Goal: Transaction & Acquisition: Purchase product/service

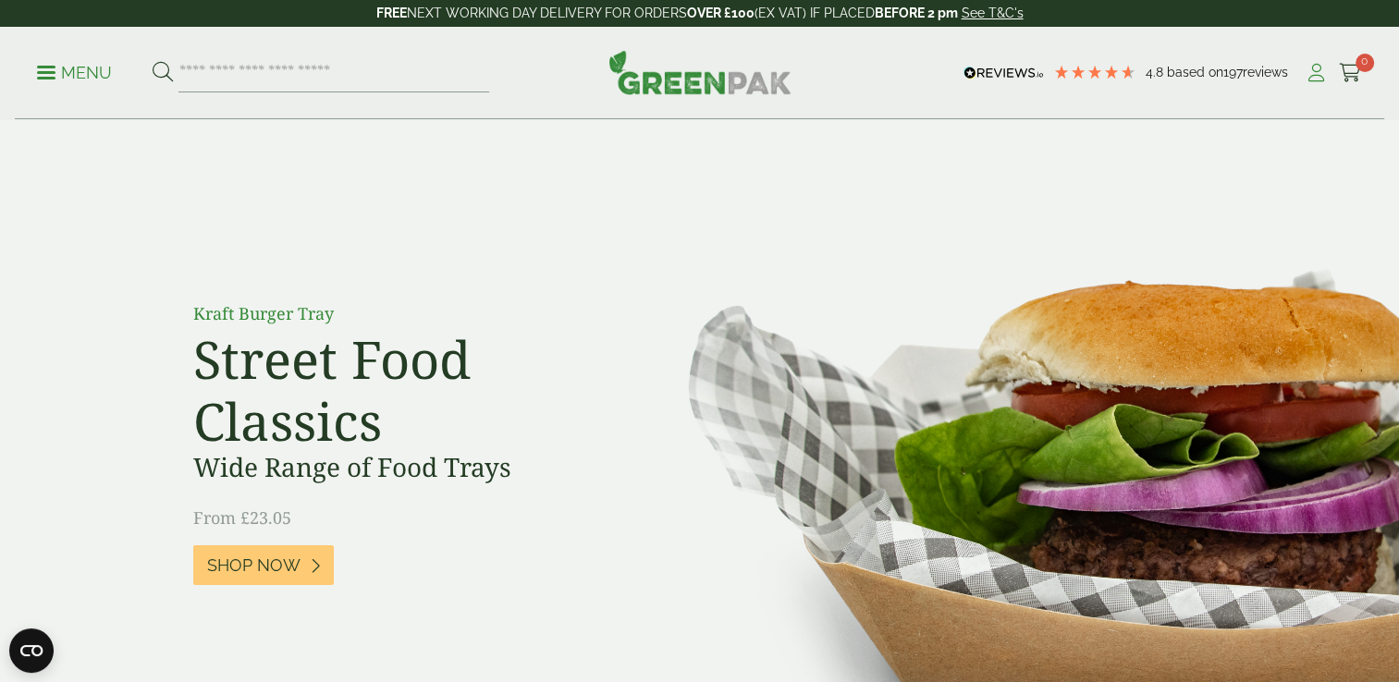
click at [1313, 71] on icon at bounding box center [1316, 73] width 23 height 18
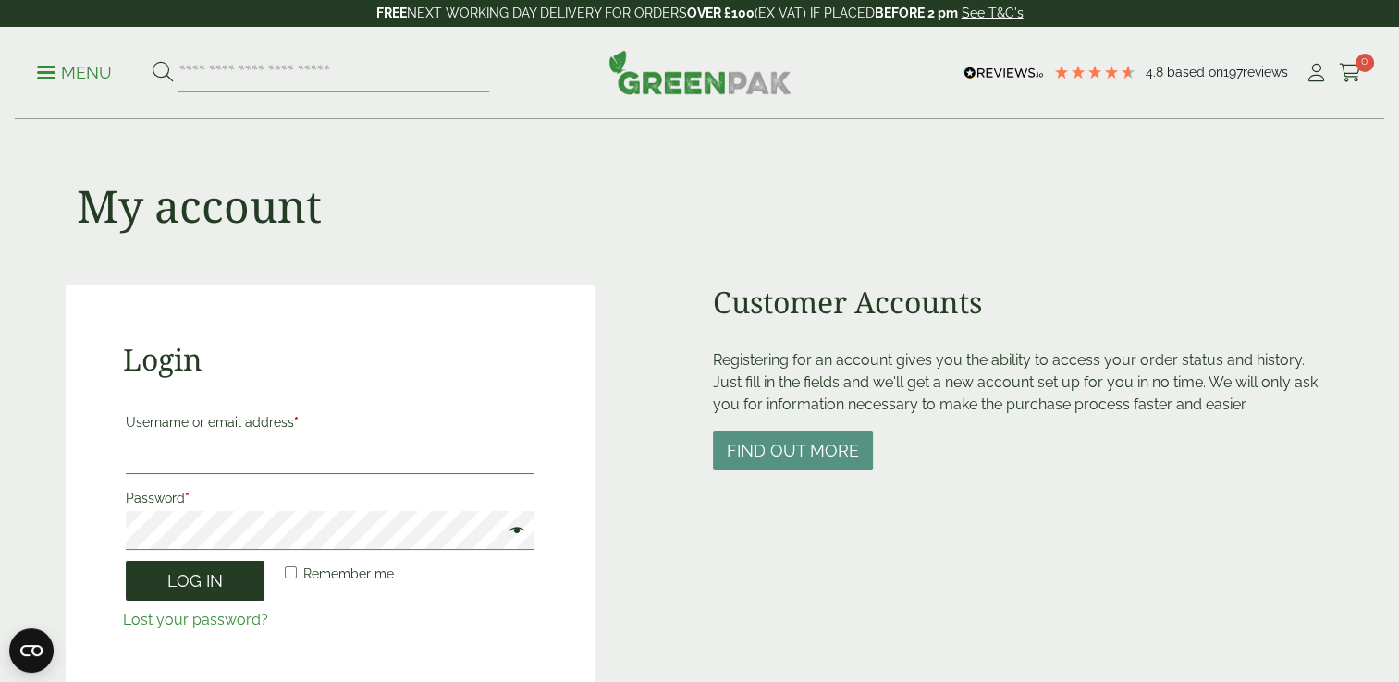
type input "**********"
click at [218, 565] on button "Log in" at bounding box center [195, 581] width 139 height 40
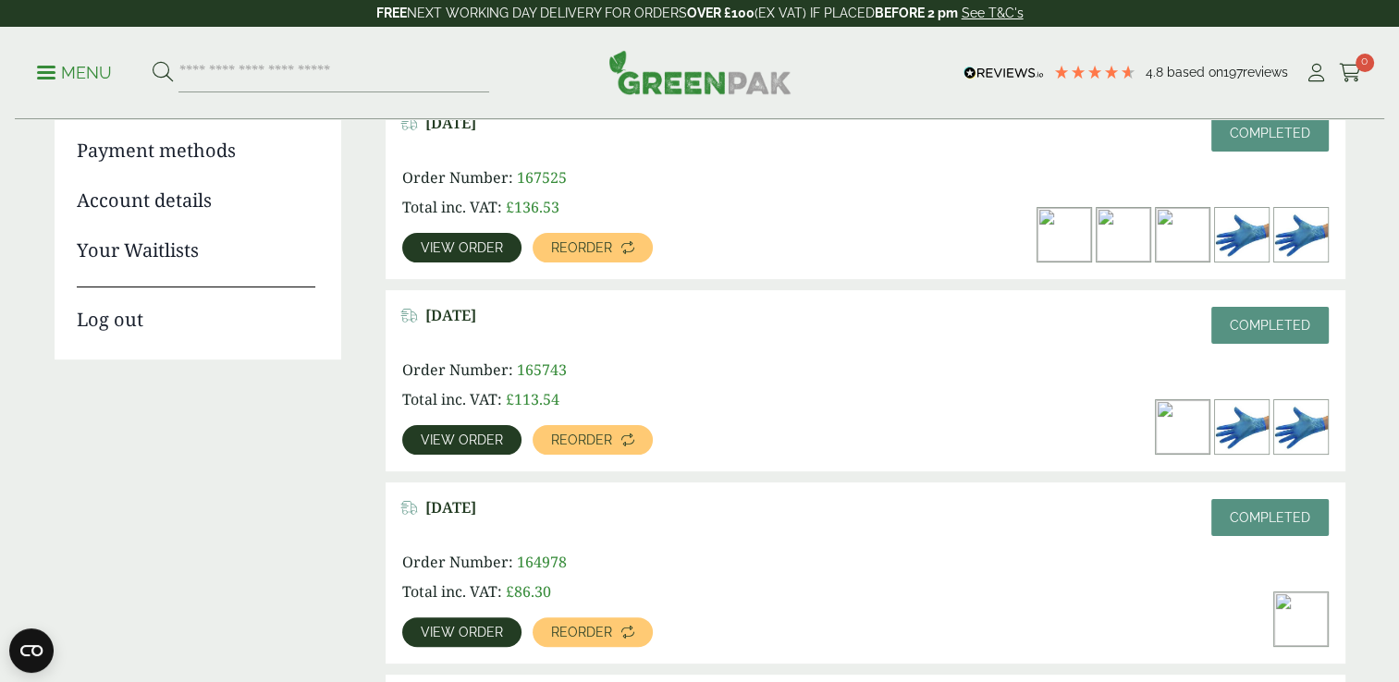
scroll to position [252, 0]
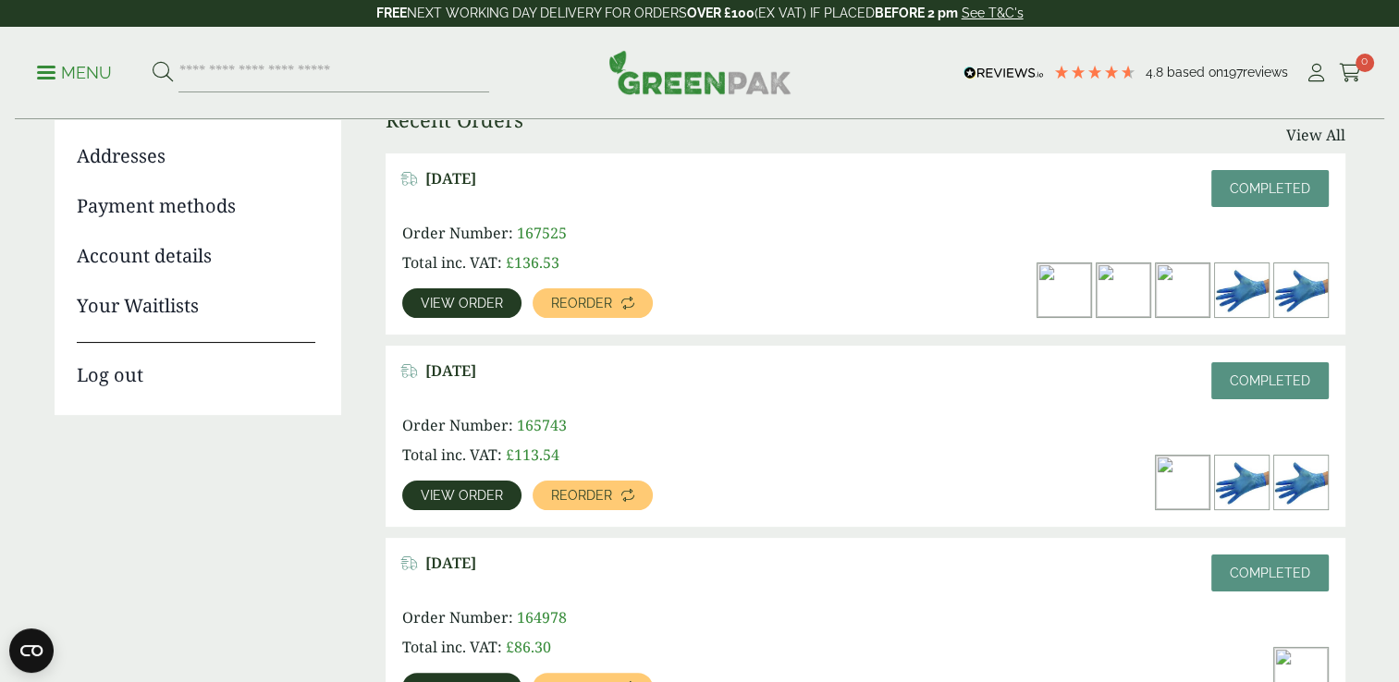
click at [485, 494] on span "View order" at bounding box center [462, 495] width 82 height 13
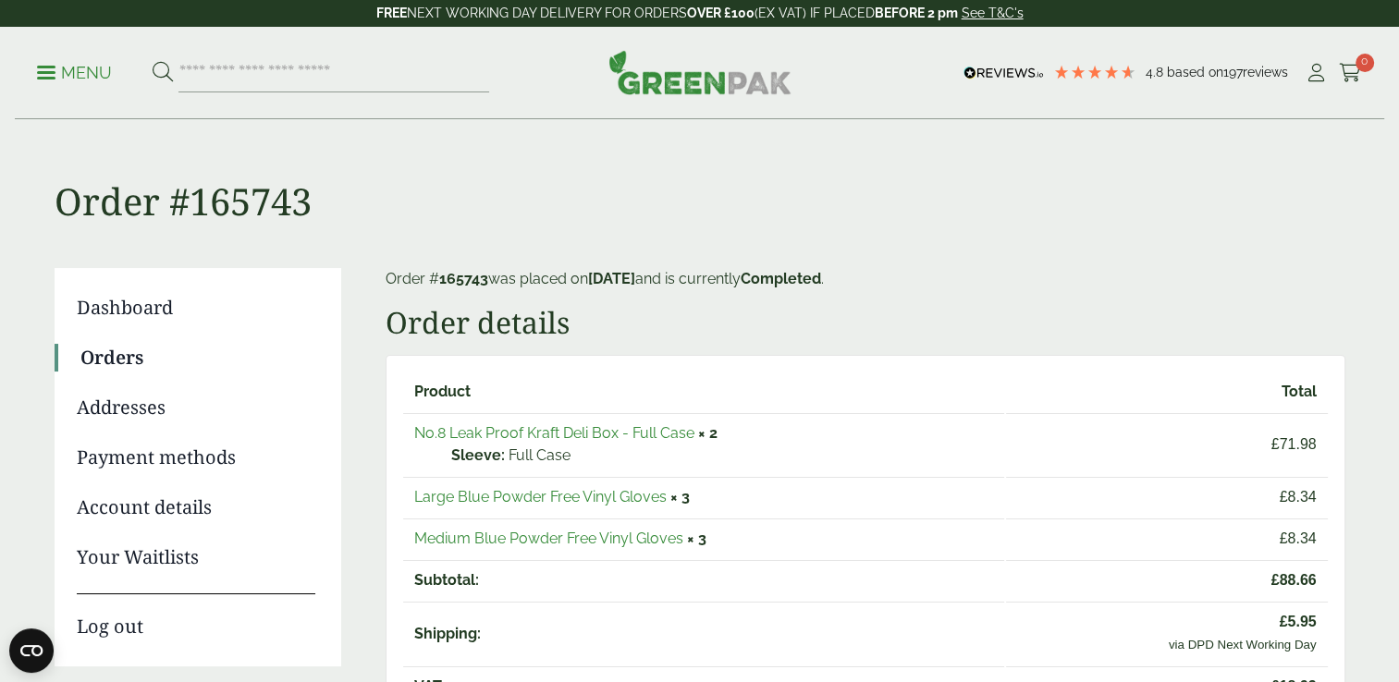
click at [463, 434] on link "No.8 Leak Proof Kraft Deli Box - Full Case" at bounding box center [554, 433] width 280 height 18
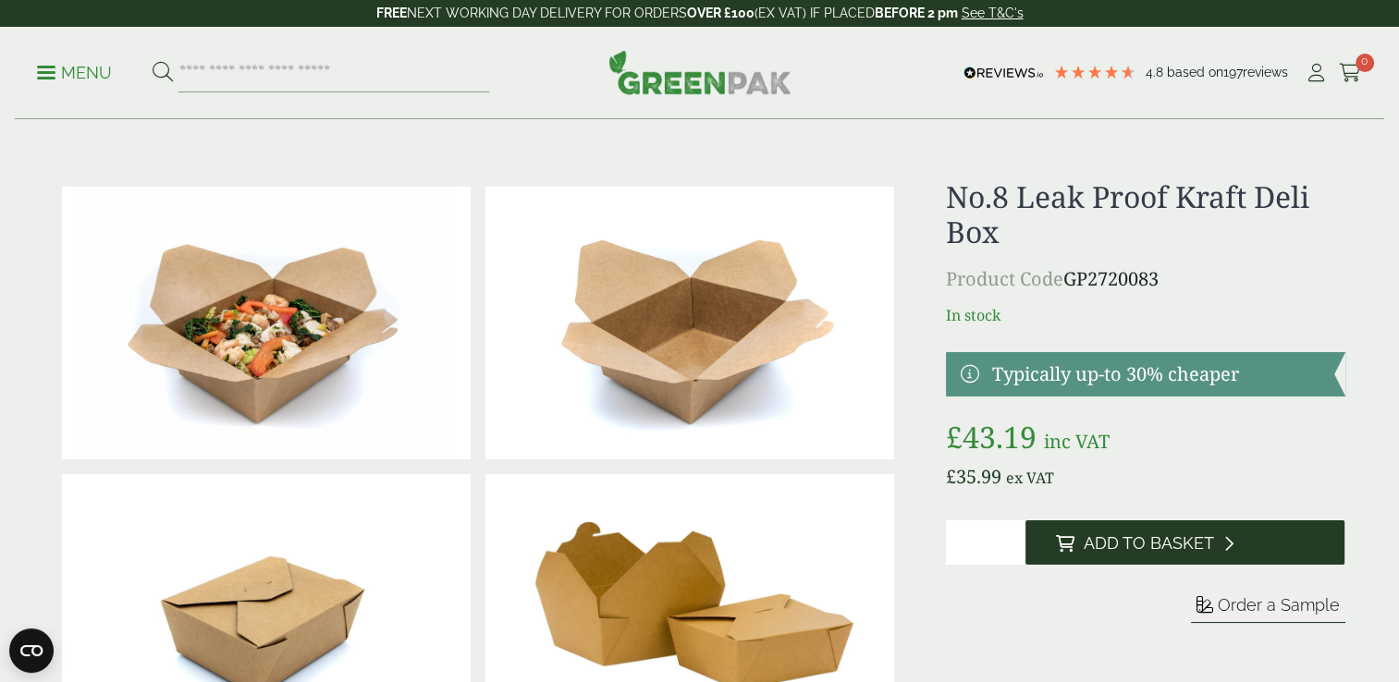
click at [1171, 550] on span "Add to Basket" at bounding box center [1148, 544] width 130 height 20
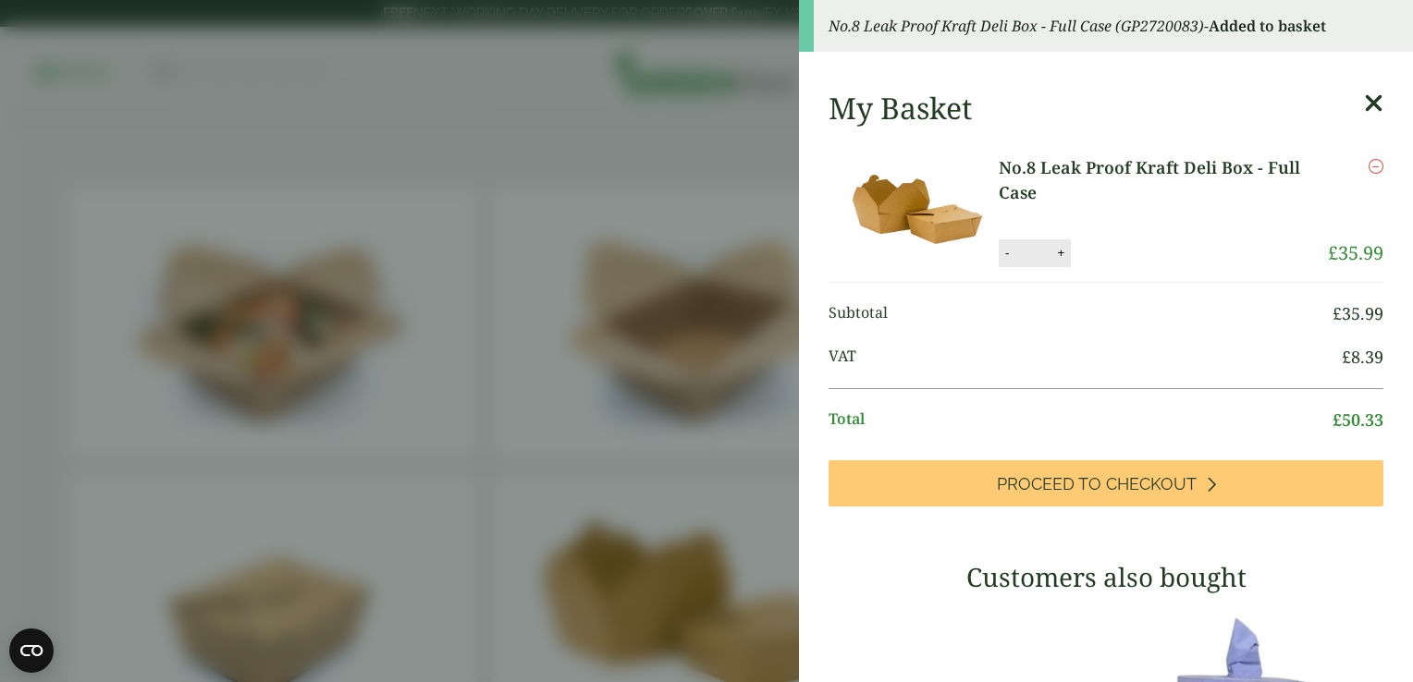
click at [1364, 101] on icon at bounding box center [1373, 104] width 19 height 26
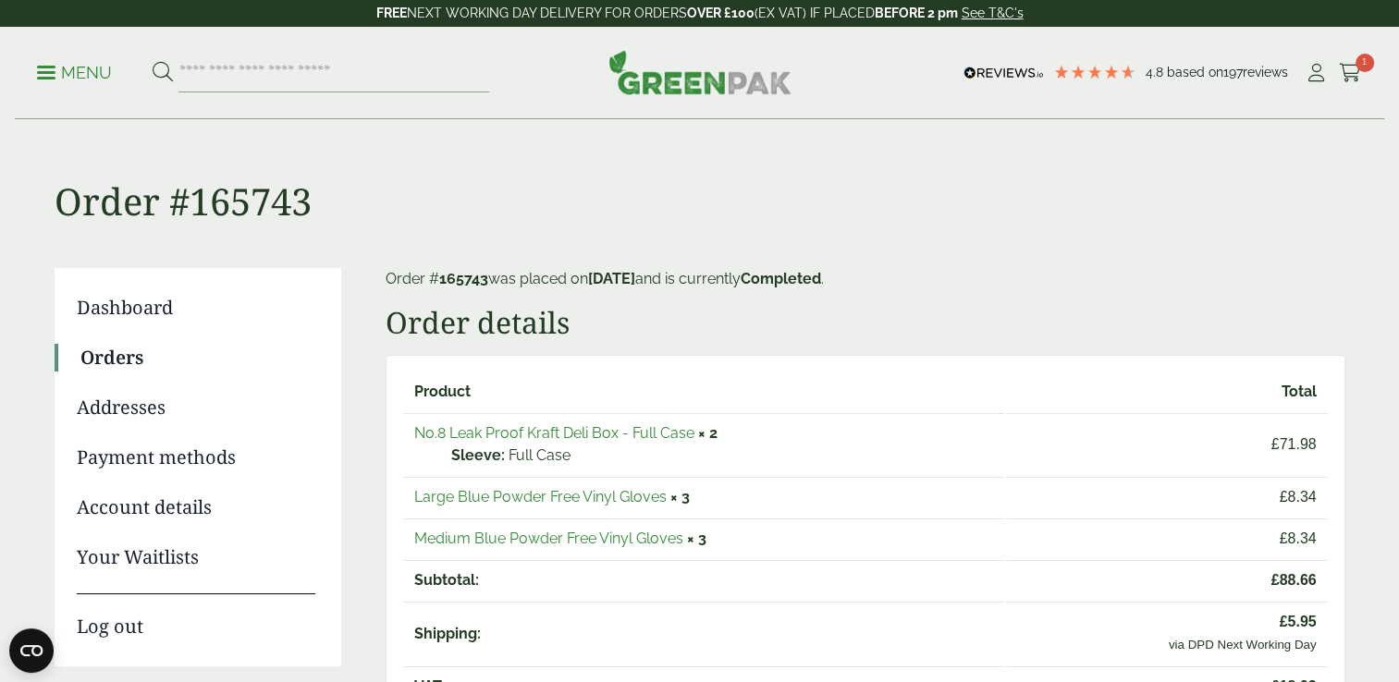
click at [607, 540] on link "Medium Blue Powder Free Vinyl Gloves" at bounding box center [548, 539] width 269 height 18
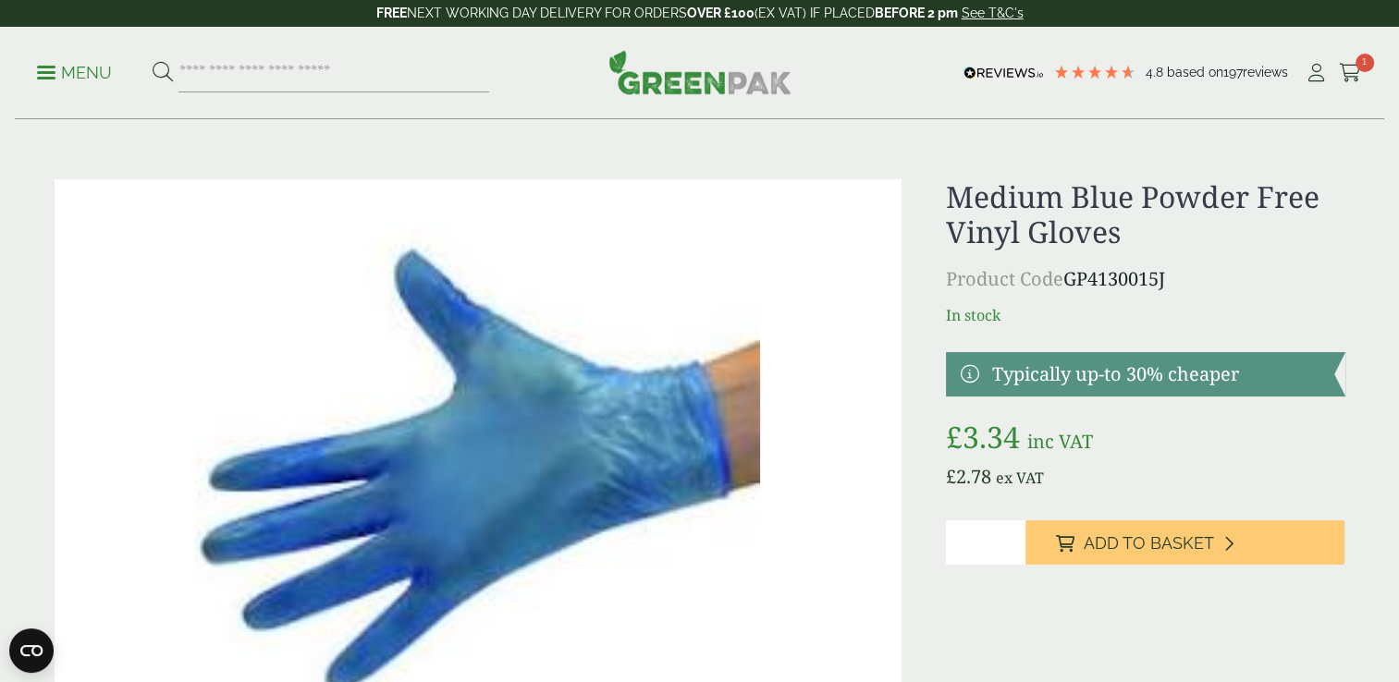
click at [1010, 534] on input "*" at bounding box center [986, 543] width 80 height 44
type input "*"
click at [1010, 534] on input "*" at bounding box center [986, 543] width 80 height 44
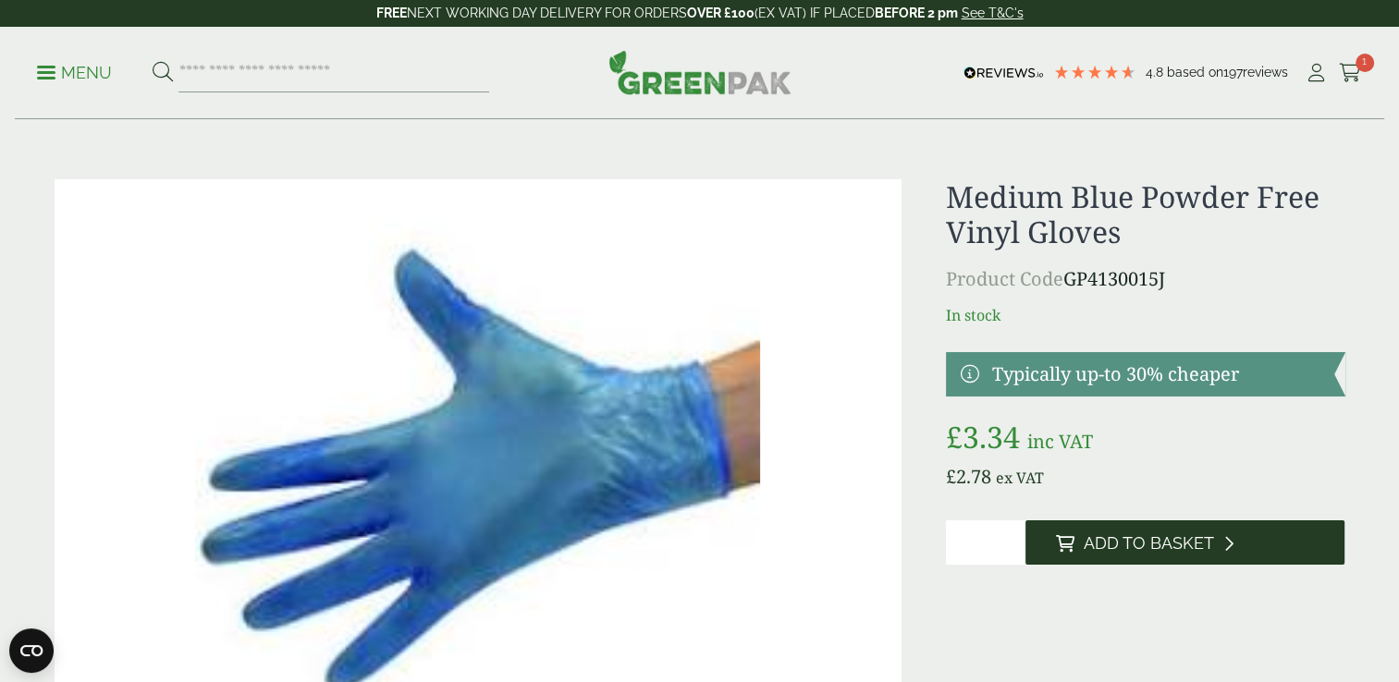
click at [1103, 556] on button "Add to Basket" at bounding box center [1184, 543] width 319 height 44
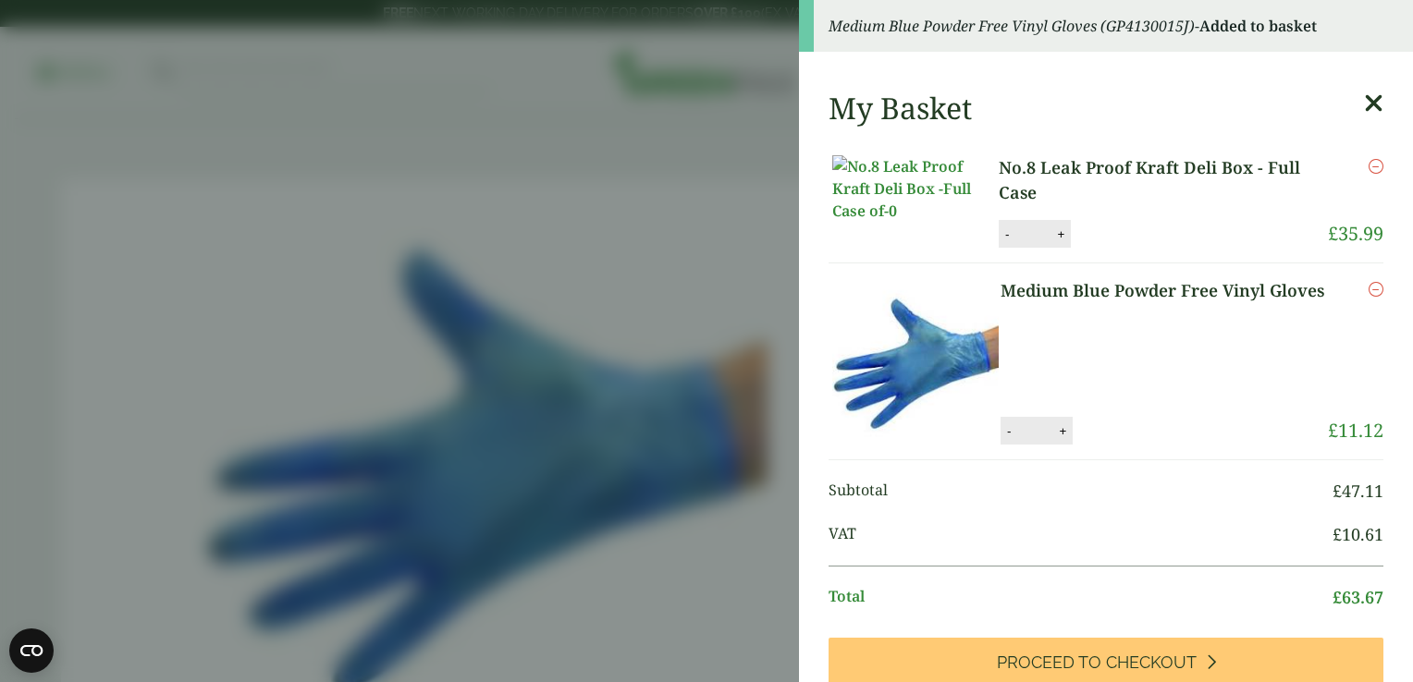
click at [1364, 99] on icon at bounding box center [1373, 104] width 19 height 26
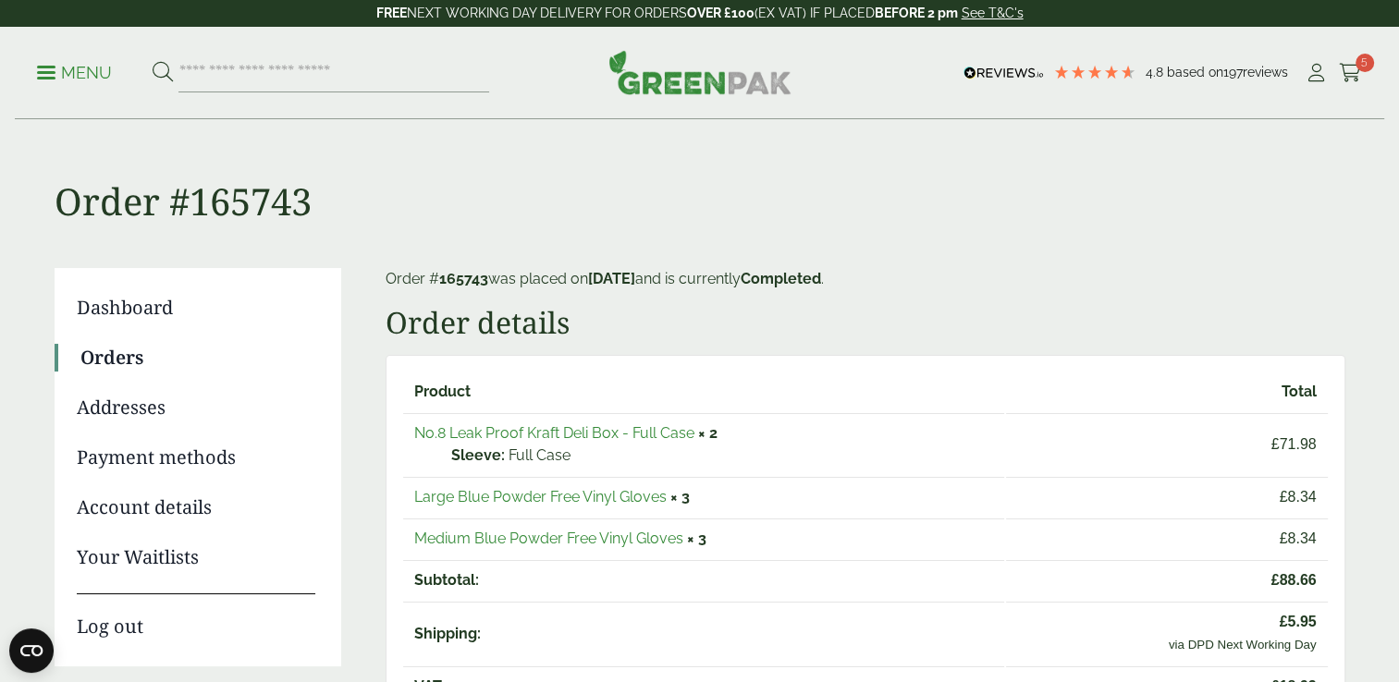
click at [444, 495] on link "Large Blue Powder Free Vinyl Gloves" at bounding box center [540, 497] width 252 height 18
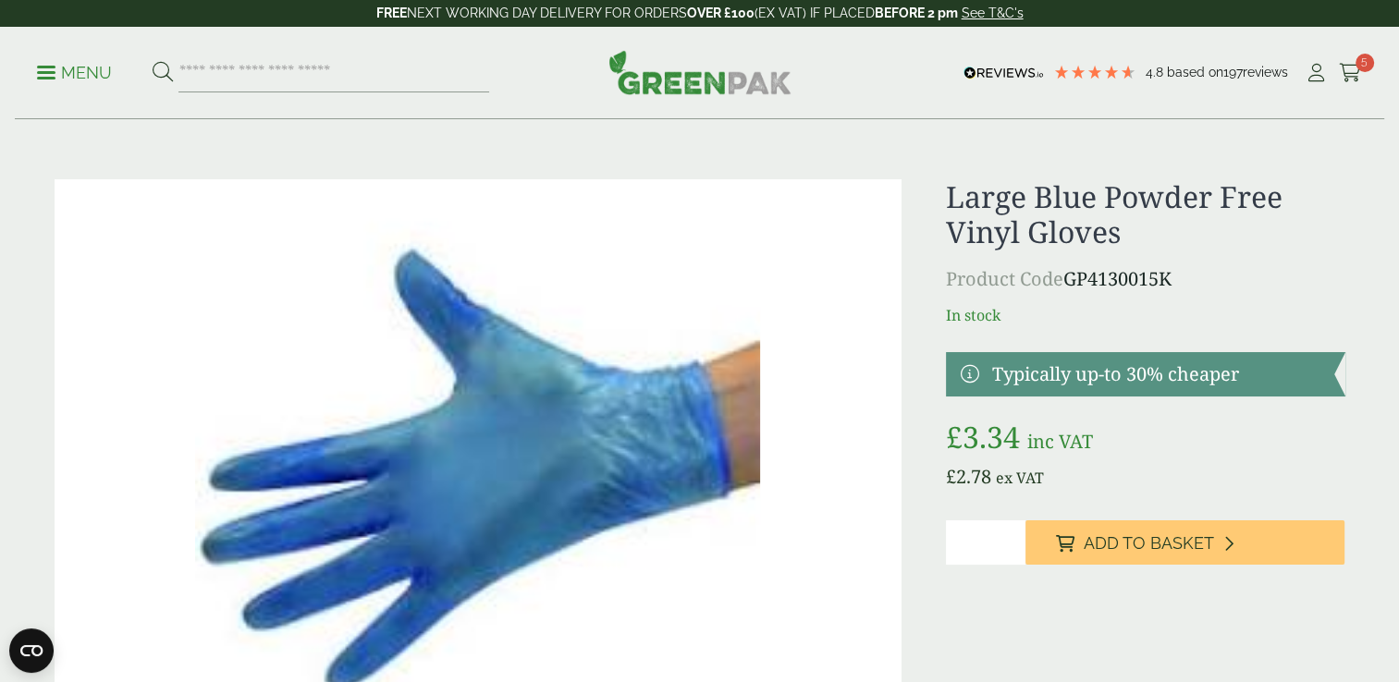
click at [1010, 534] on input "*" at bounding box center [986, 543] width 80 height 44
type input "*"
click at [1010, 534] on input "*" at bounding box center [986, 543] width 80 height 44
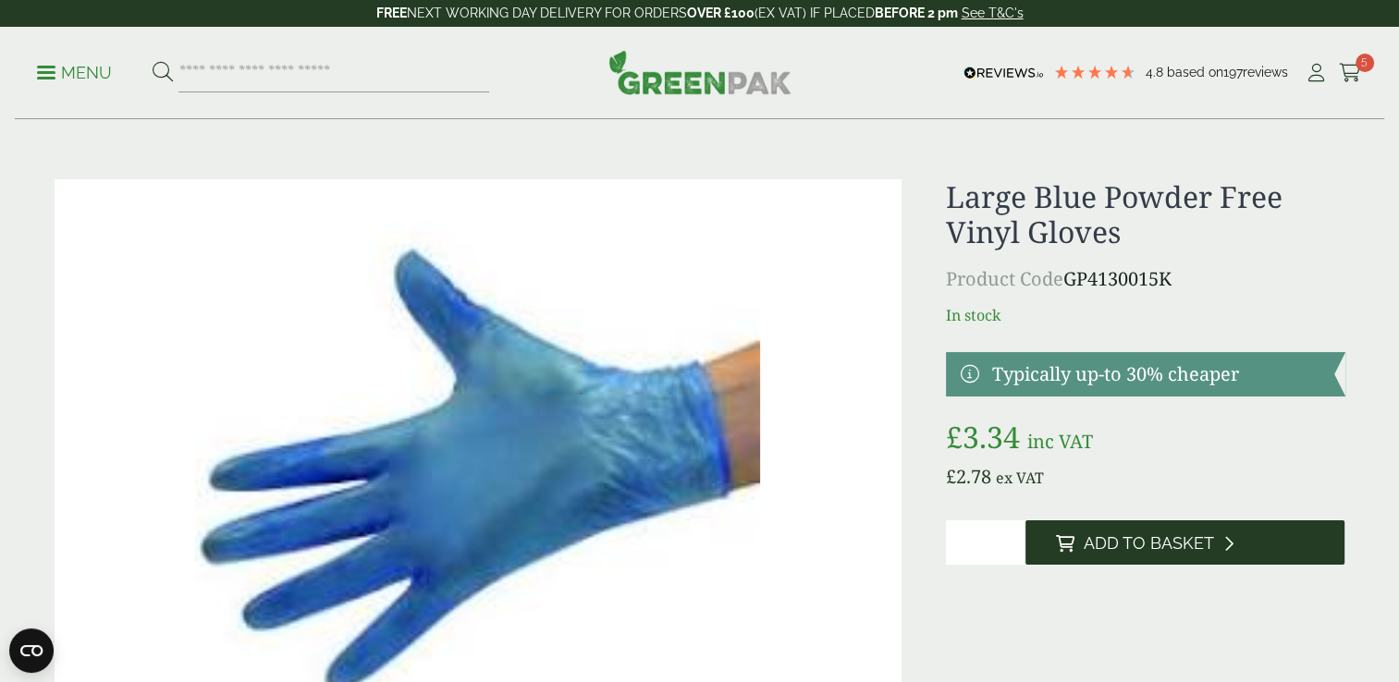
click at [1099, 548] on span "Add to Basket" at bounding box center [1148, 544] width 130 height 20
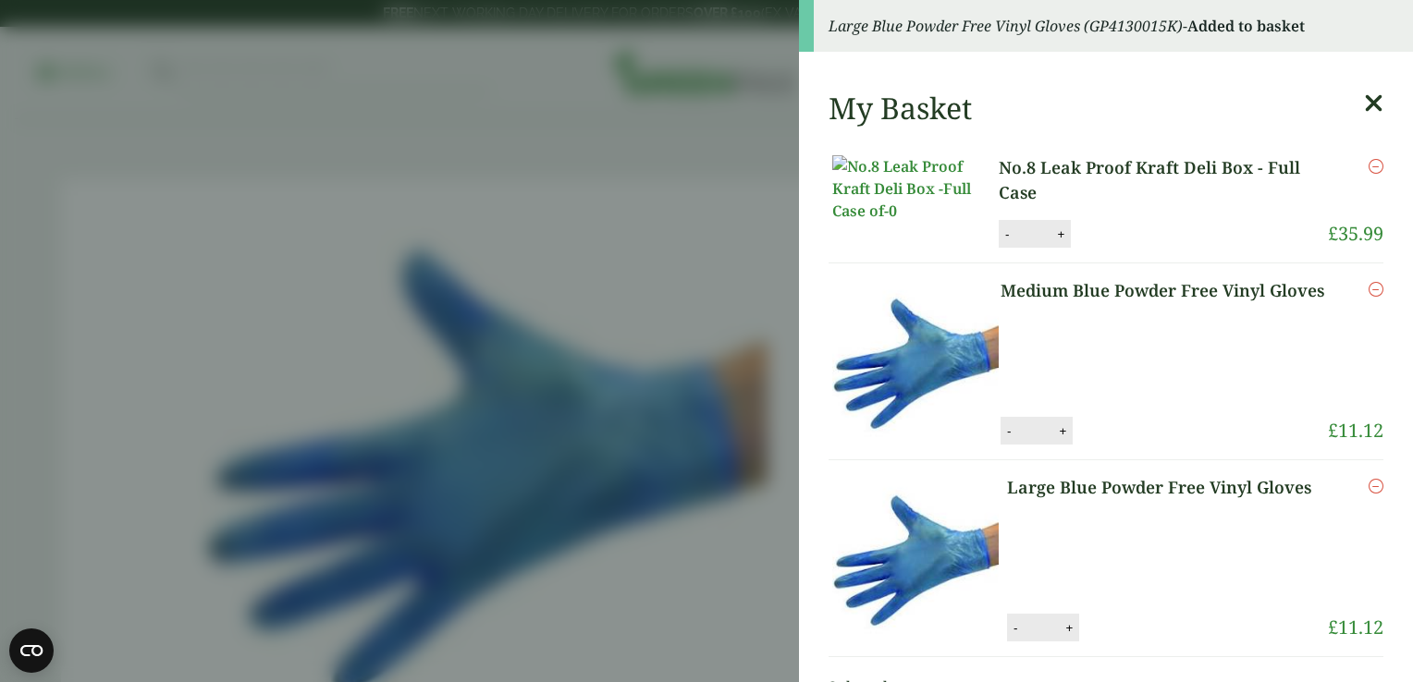
click at [1364, 96] on icon at bounding box center [1373, 104] width 19 height 26
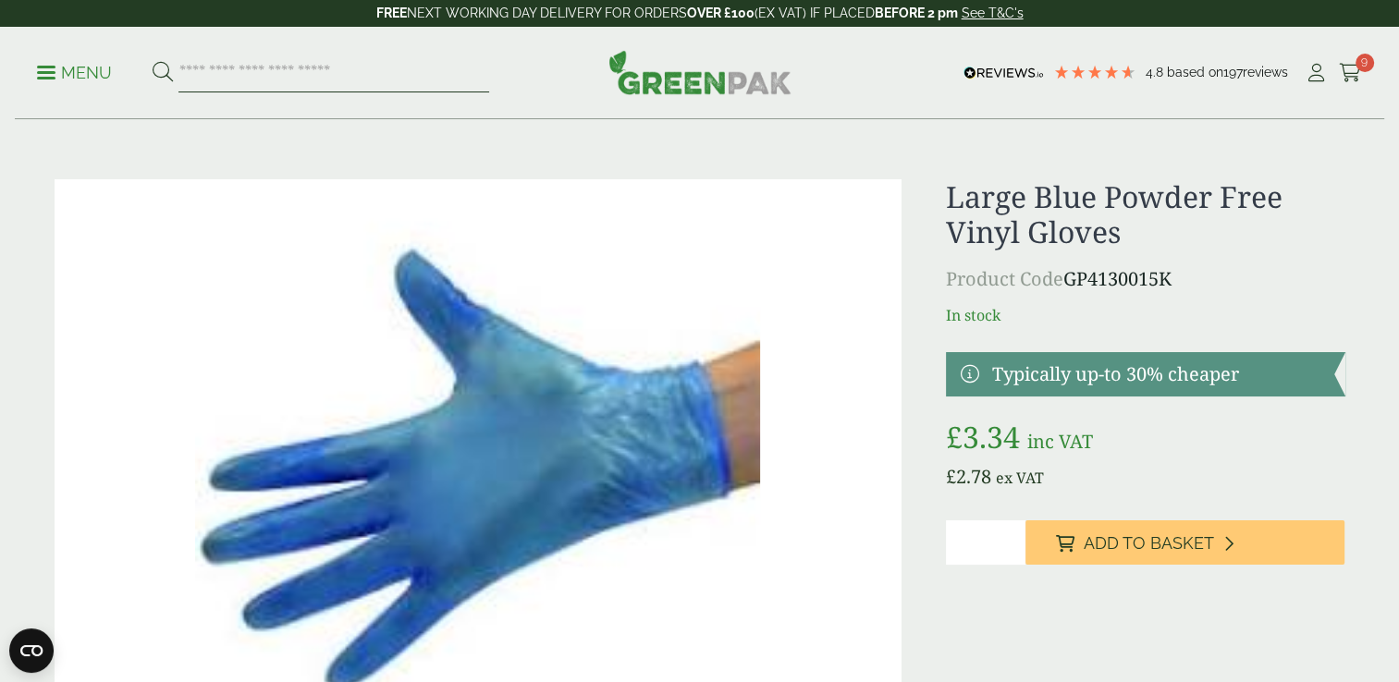
click at [401, 62] on input "search" at bounding box center [333, 73] width 311 height 39
click at [1337, 69] on ul "My Account Cart 9" at bounding box center [1333, 73] width 57 height 28
click at [1348, 72] on icon at bounding box center [1350, 73] width 23 height 18
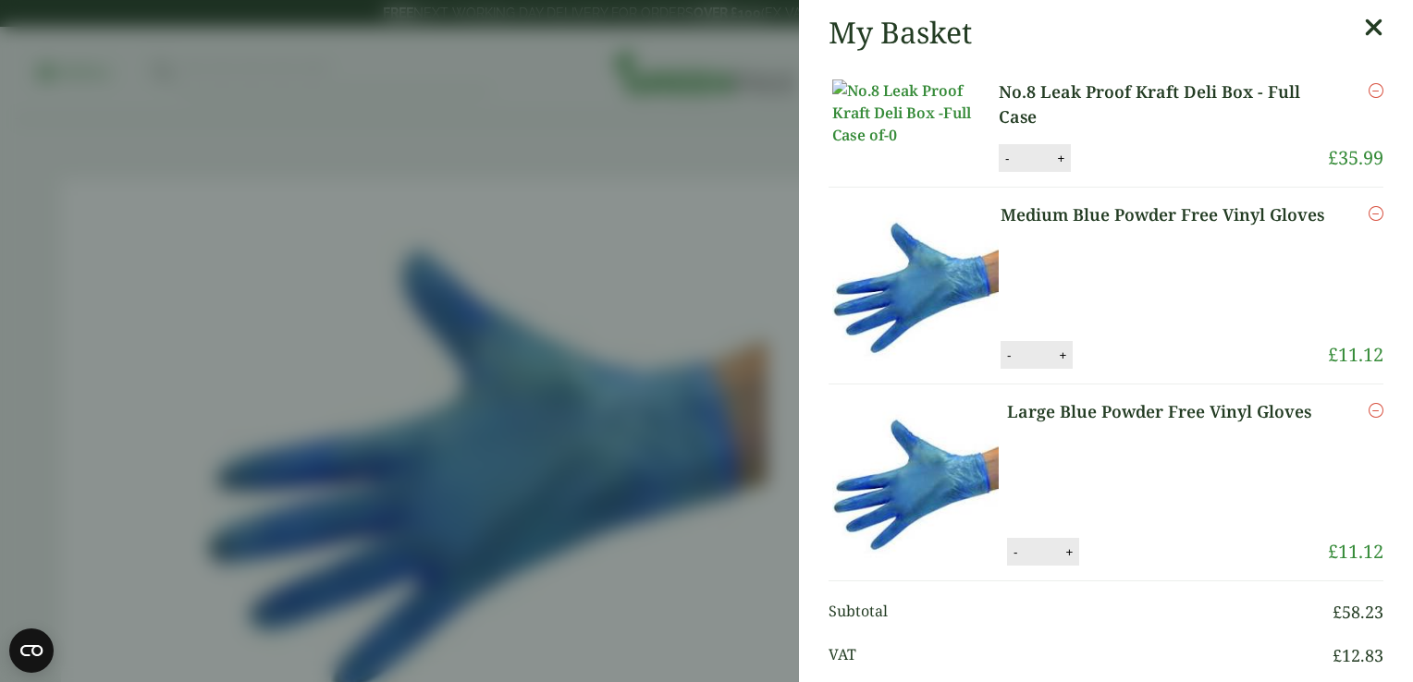
click at [1364, 38] on icon at bounding box center [1373, 28] width 19 height 26
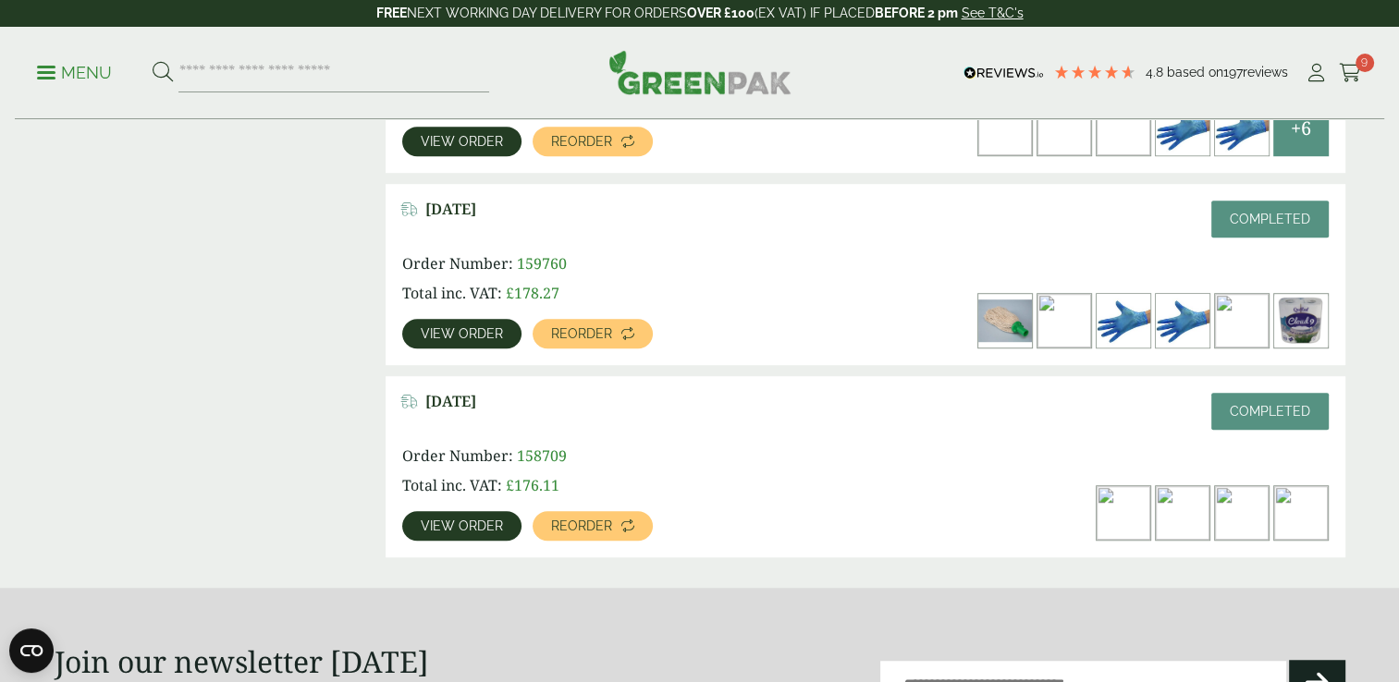
scroll to position [1187, 0]
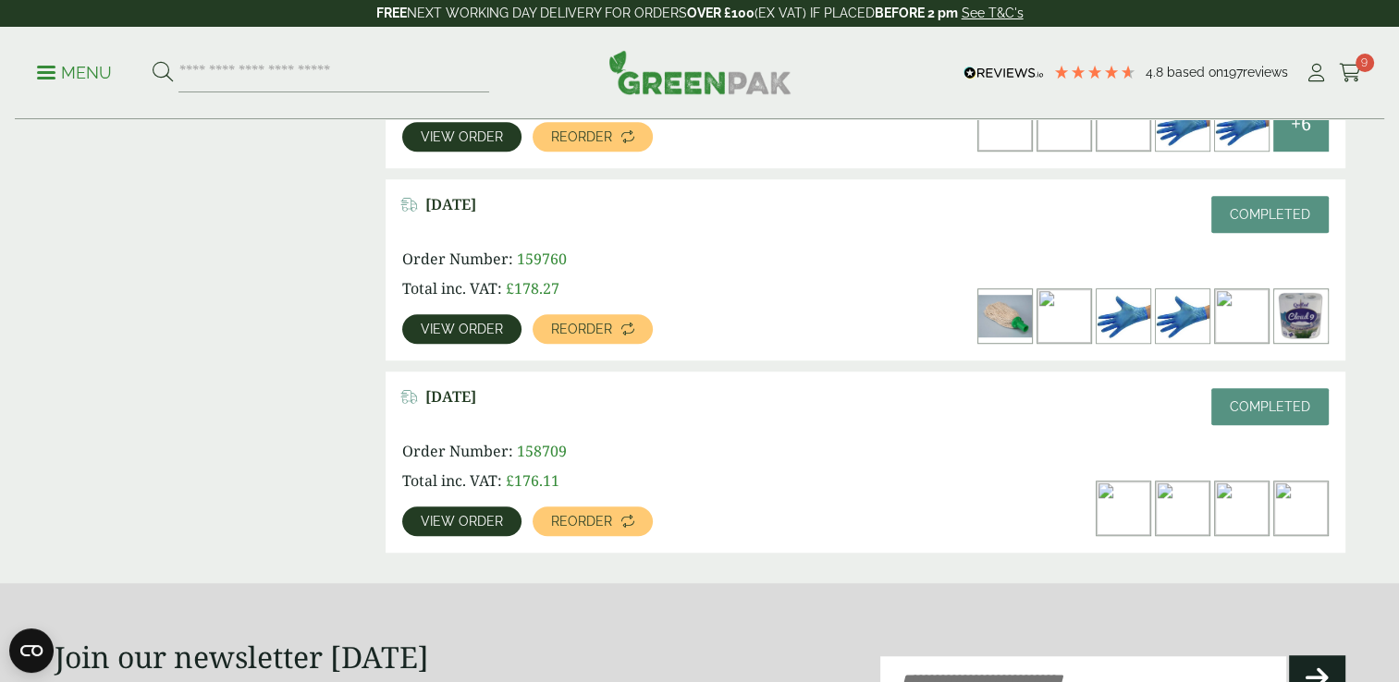
click at [1129, 518] on img at bounding box center [1124, 509] width 54 height 54
click at [502, 511] on link "View order" at bounding box center [461, 522] width 119 height 30
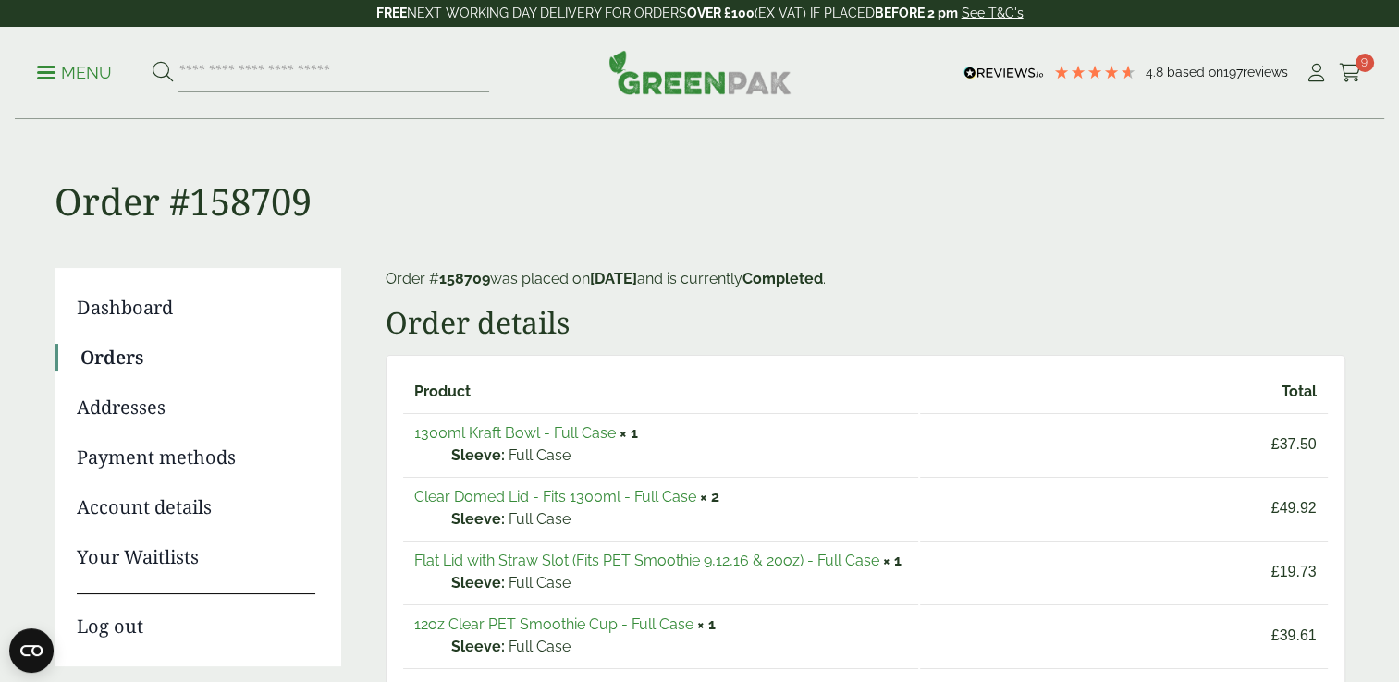
click at [536, 432] on link "1300ml Kraft Bowl - Full Case" at bounding box center [515, 433] width 202 height 18
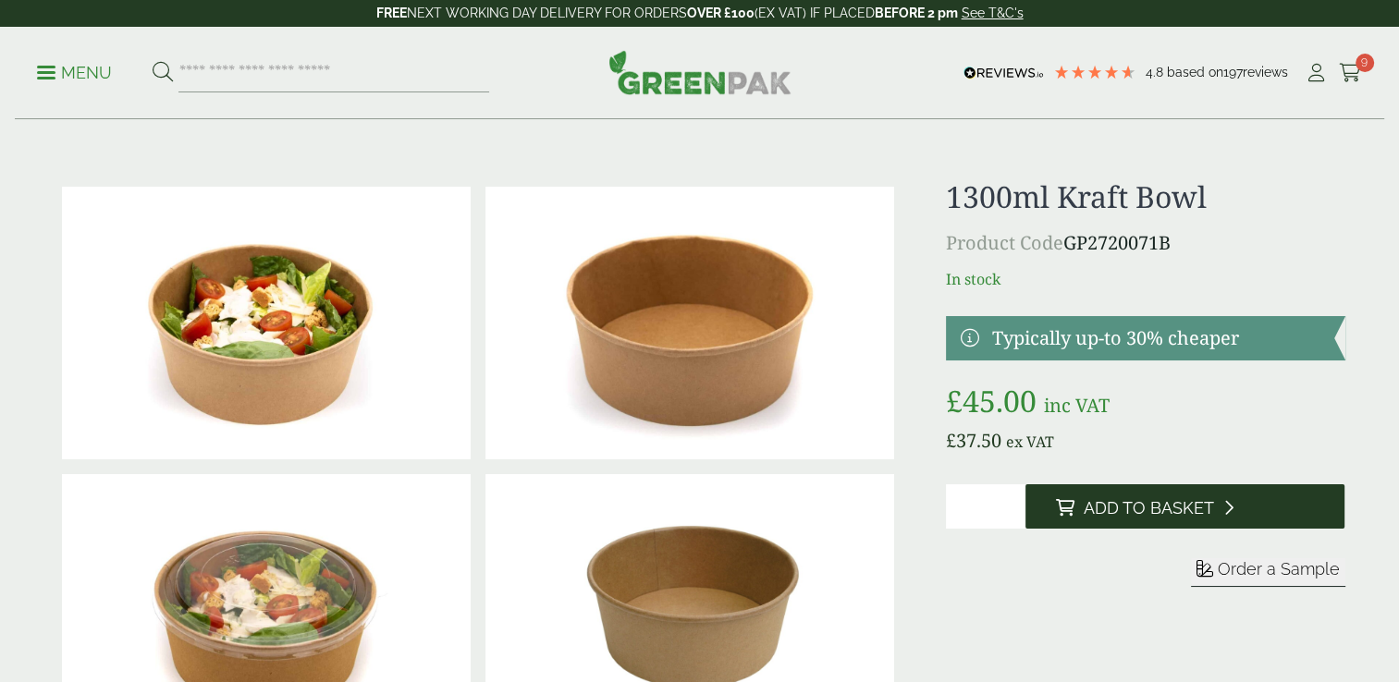
click at [1080, 498] on button "Add to Basket" at bounding box center [1184, 507] width 319 height 44
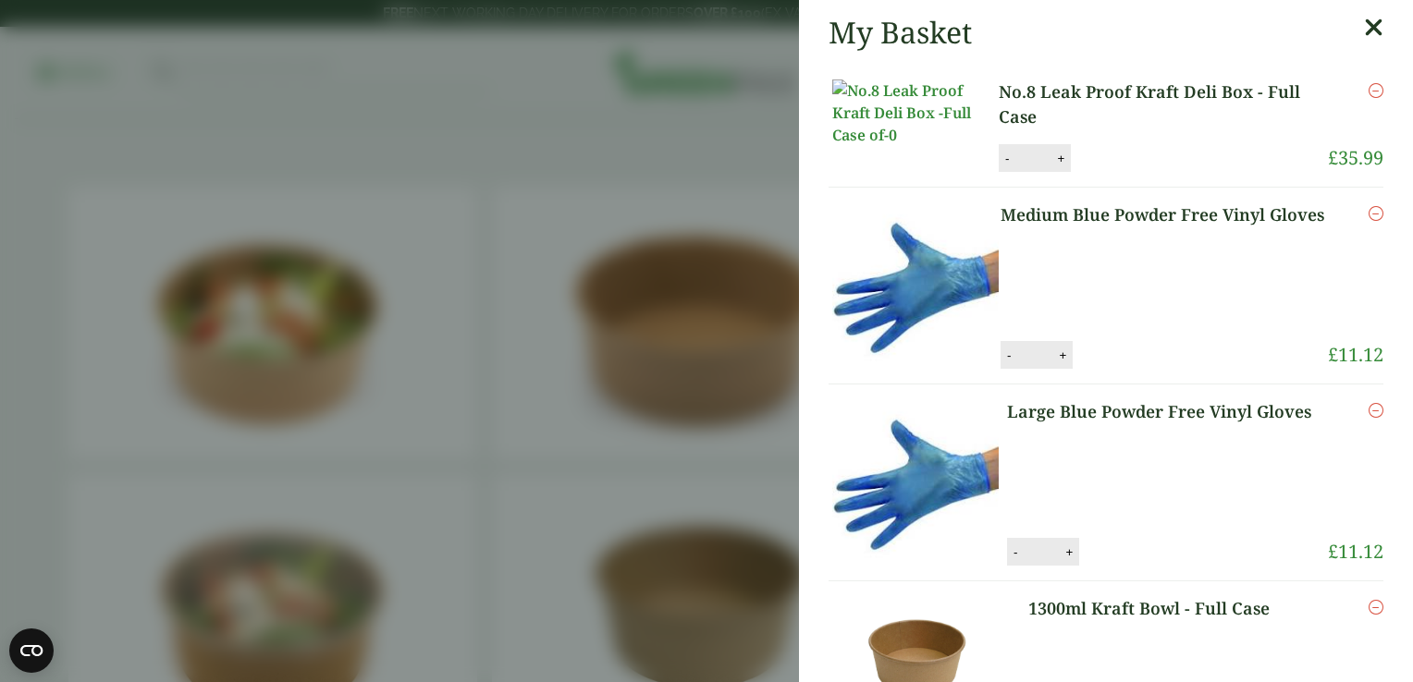
click at [1364, 32] on icon at bounding box center [1373, 28] width 19 height 26
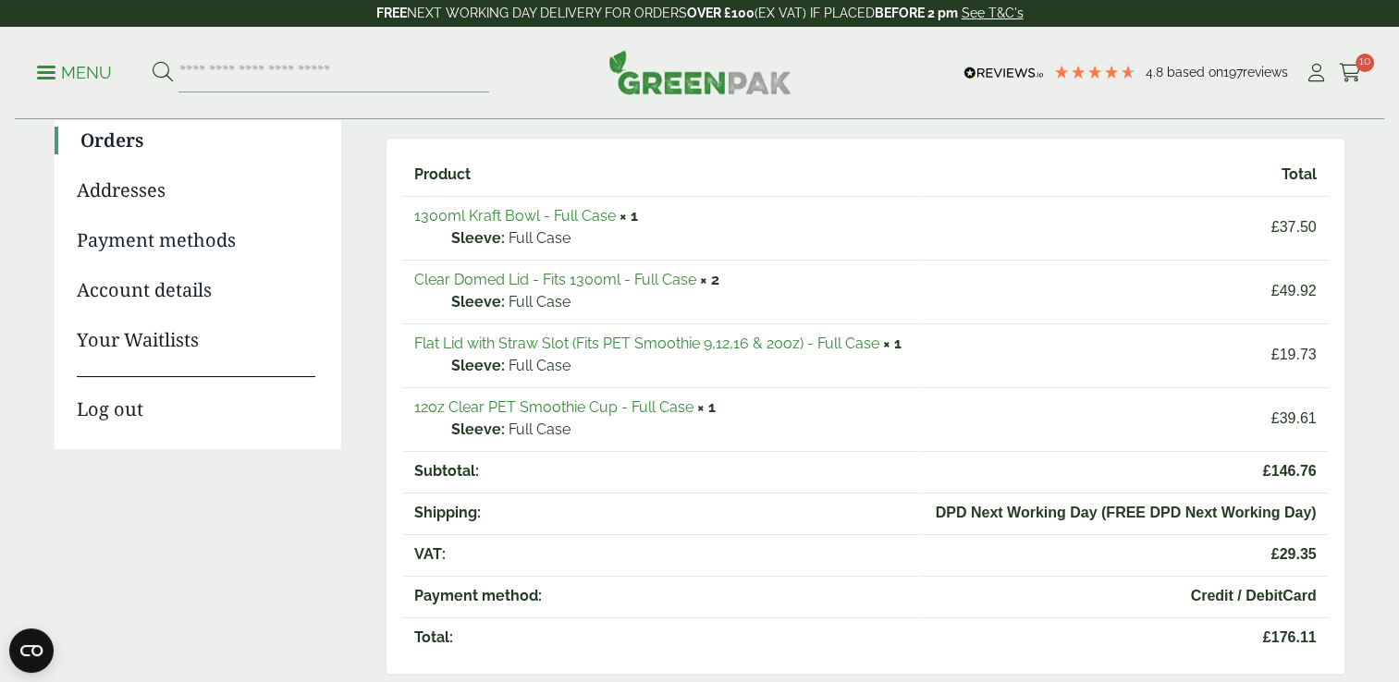
scroll to position [243, 0]
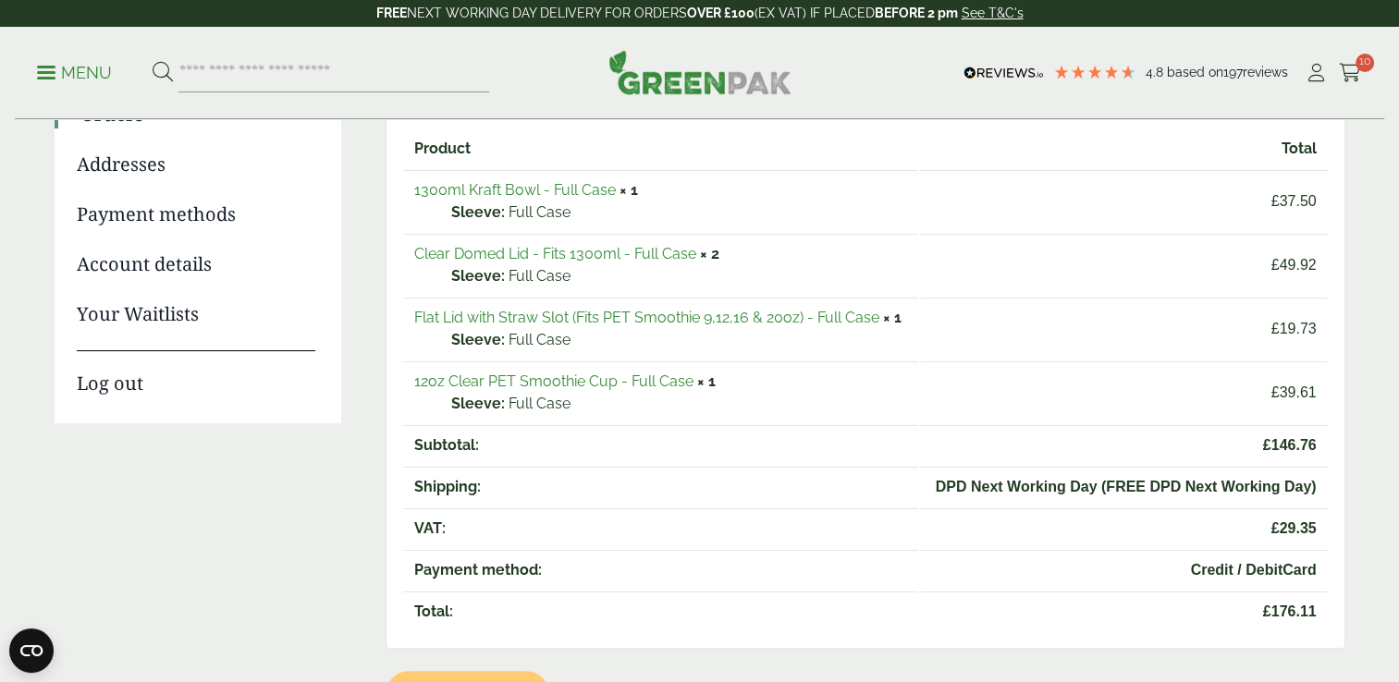
click at [490, 252] on link "Clear Domed Lid - Fits 1300ml - Full Case" at bounding box center [555, 254] width 282 height 18
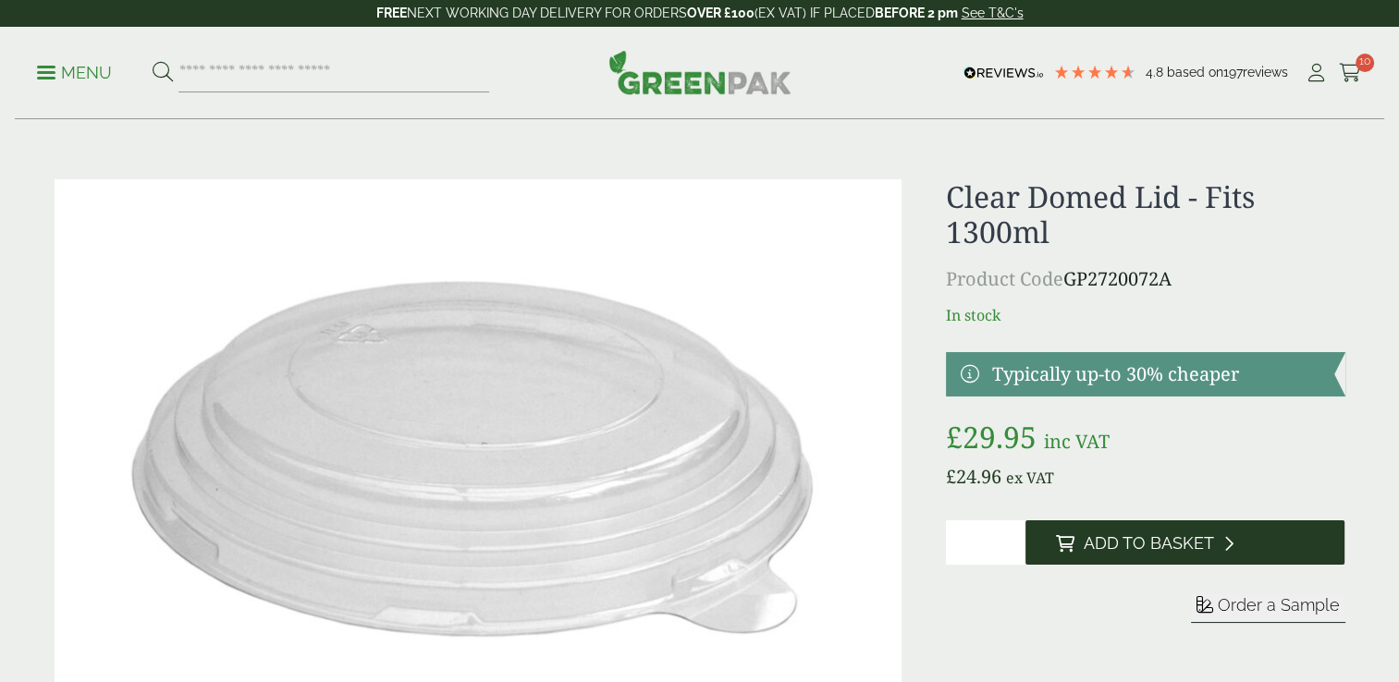
click at [1186, 562] on button "Add to Basket" at bounding box center [1184, 543] width 319 height 44
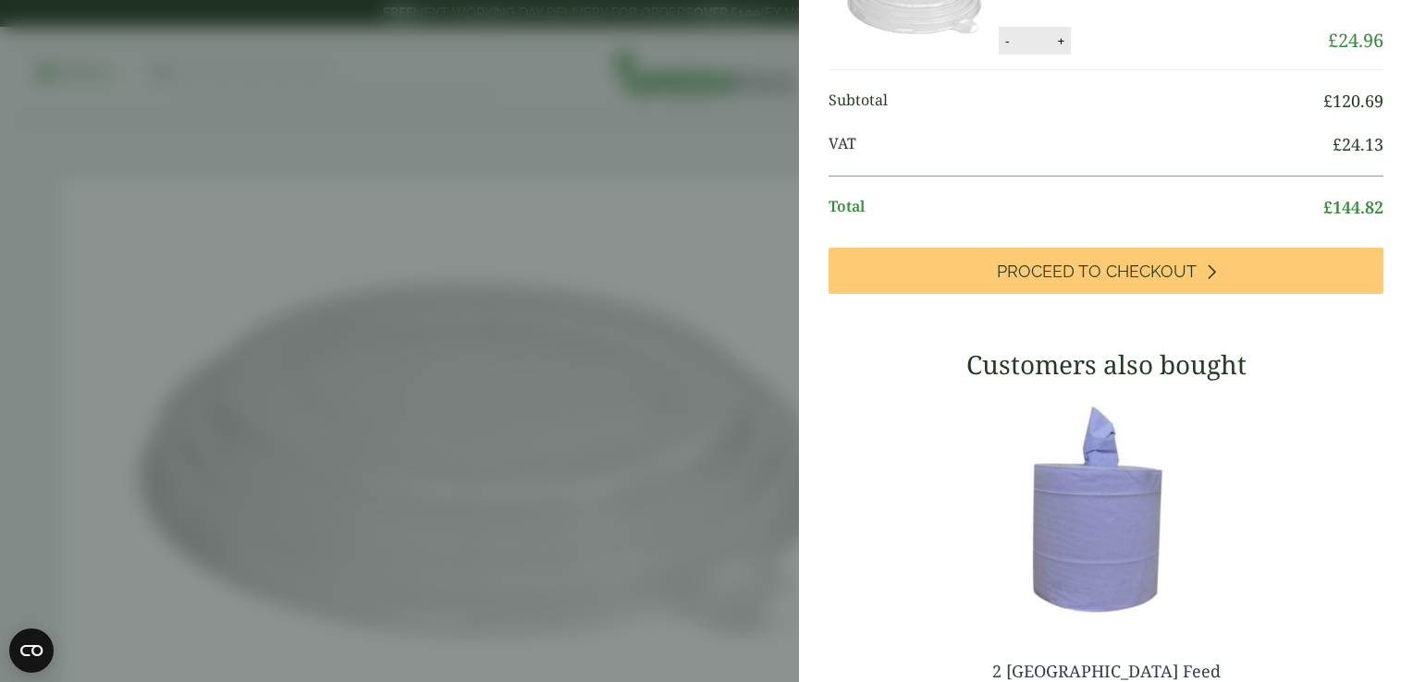
scroll to position [738, 0]
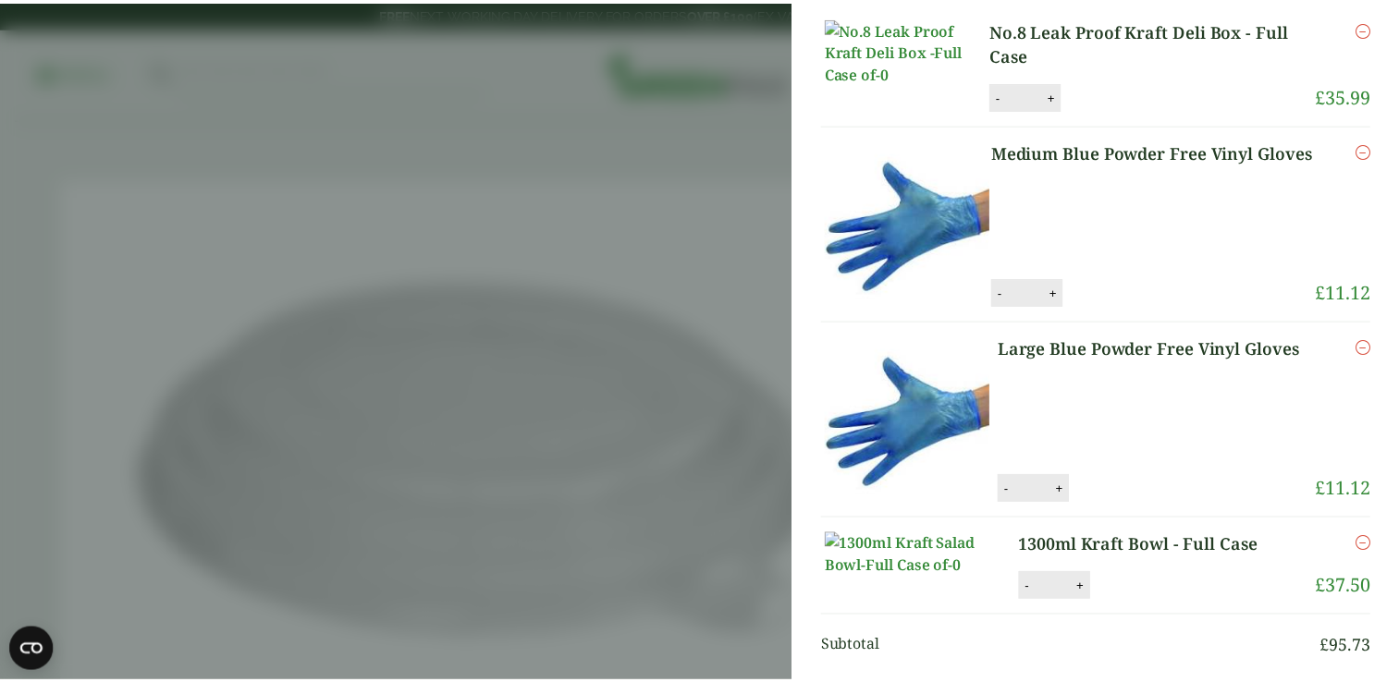
scroll to position [0, 0]
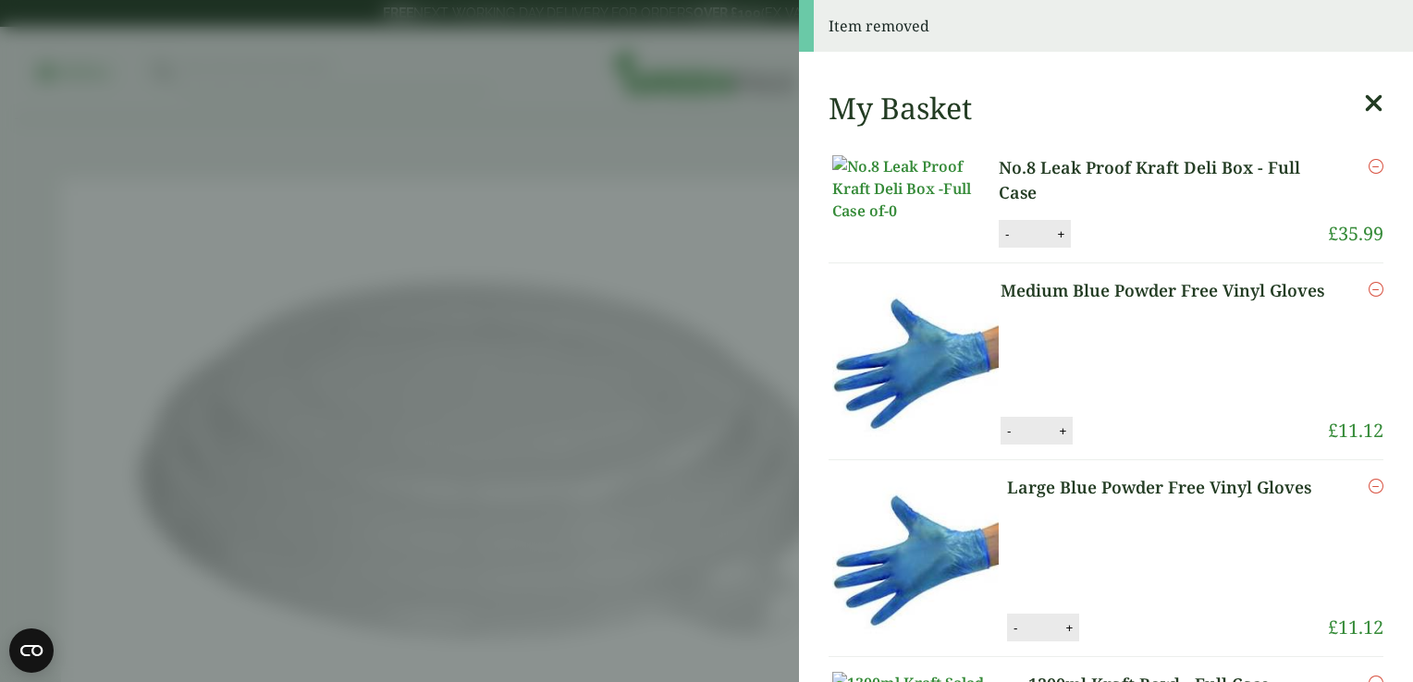
click at [1364, 101] on icon at bounding box center [1373, 104] width 19 height 26
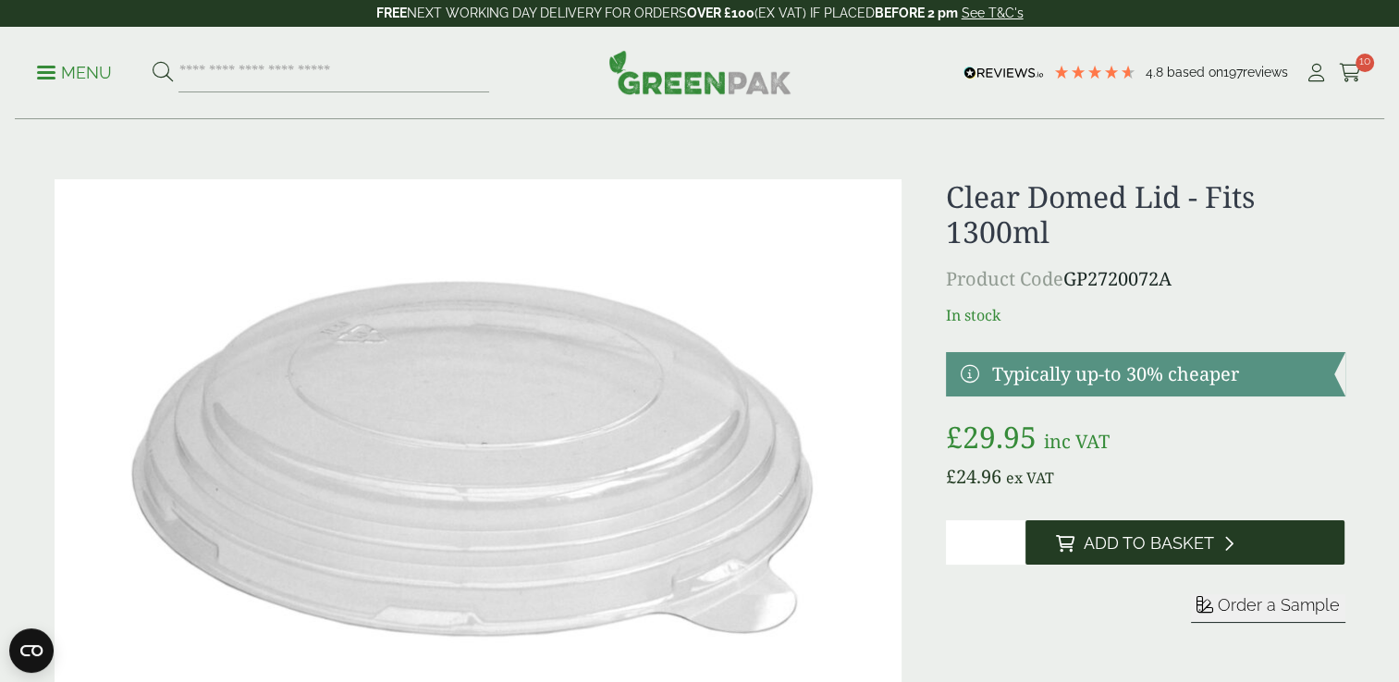
click at [1132, 549] on span "Add to Basket" at bounding box center [1148, 544] width 130 height 20
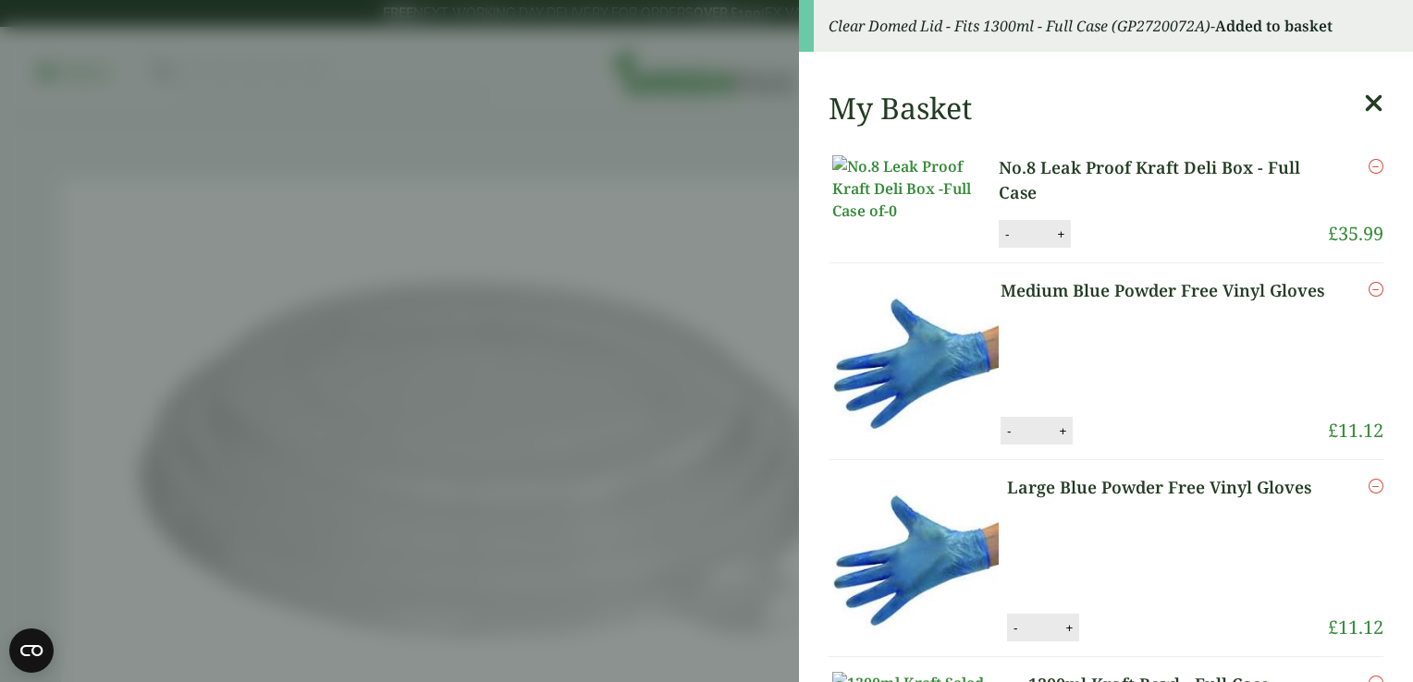
click at [677, 357] on aside "Clear Domed Lid - Fits 1300ml - Full Case (GP2720072A) - Added to basket My Bas…" at bounding box center [706, 341] width 1413 height 682
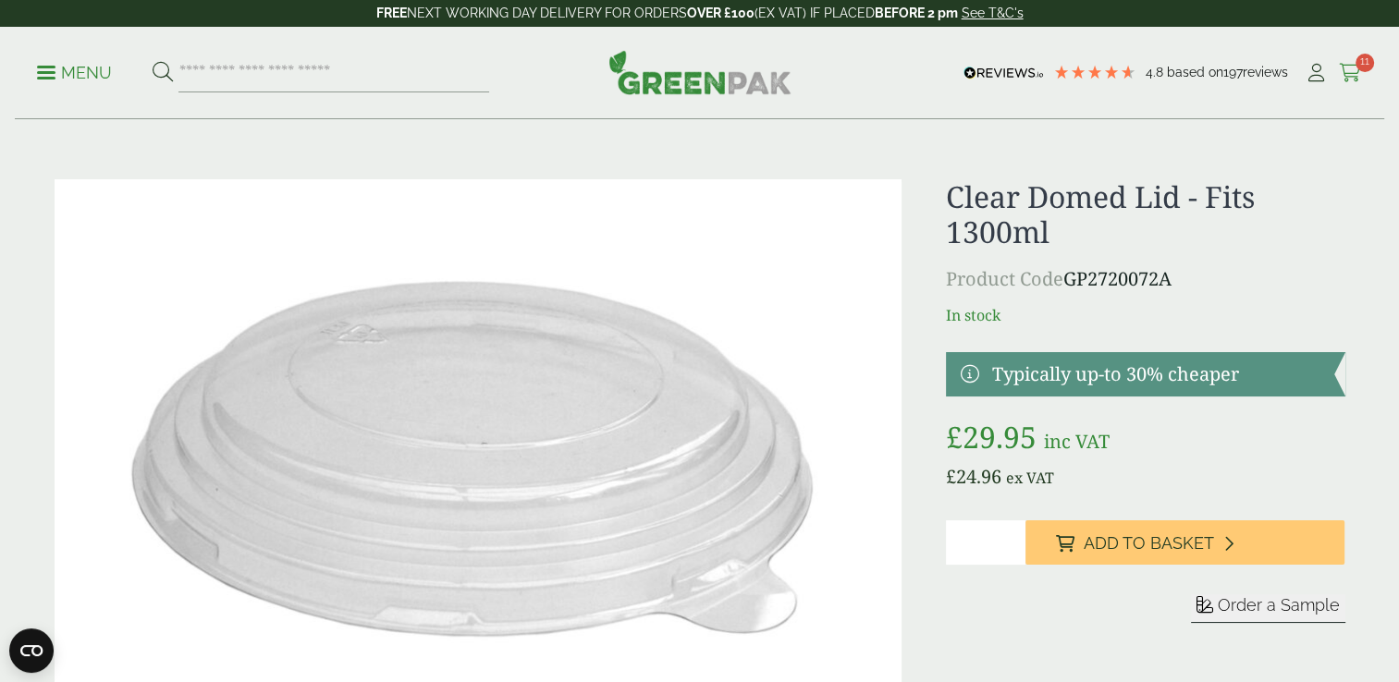
click at [1355, 79] on icon at bounding box center [1350, 73] width 23 height 18
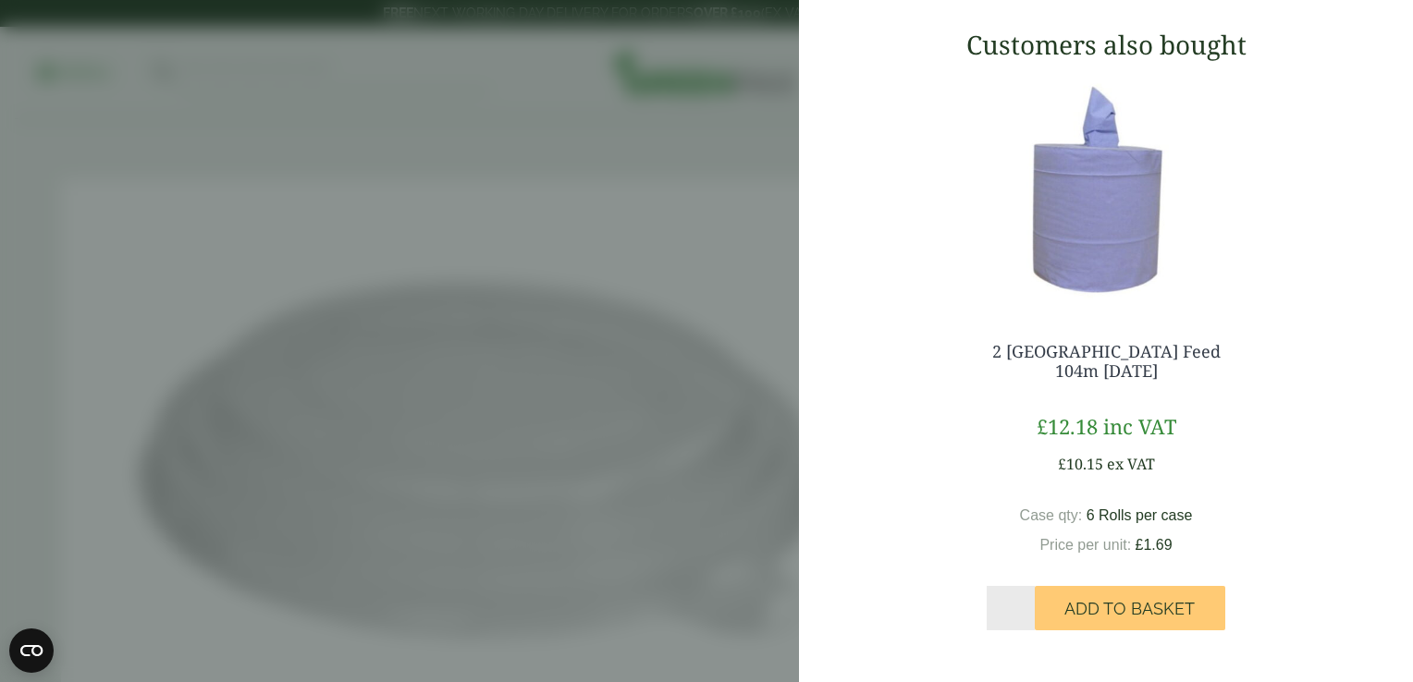
scroll to position [1086, 0]
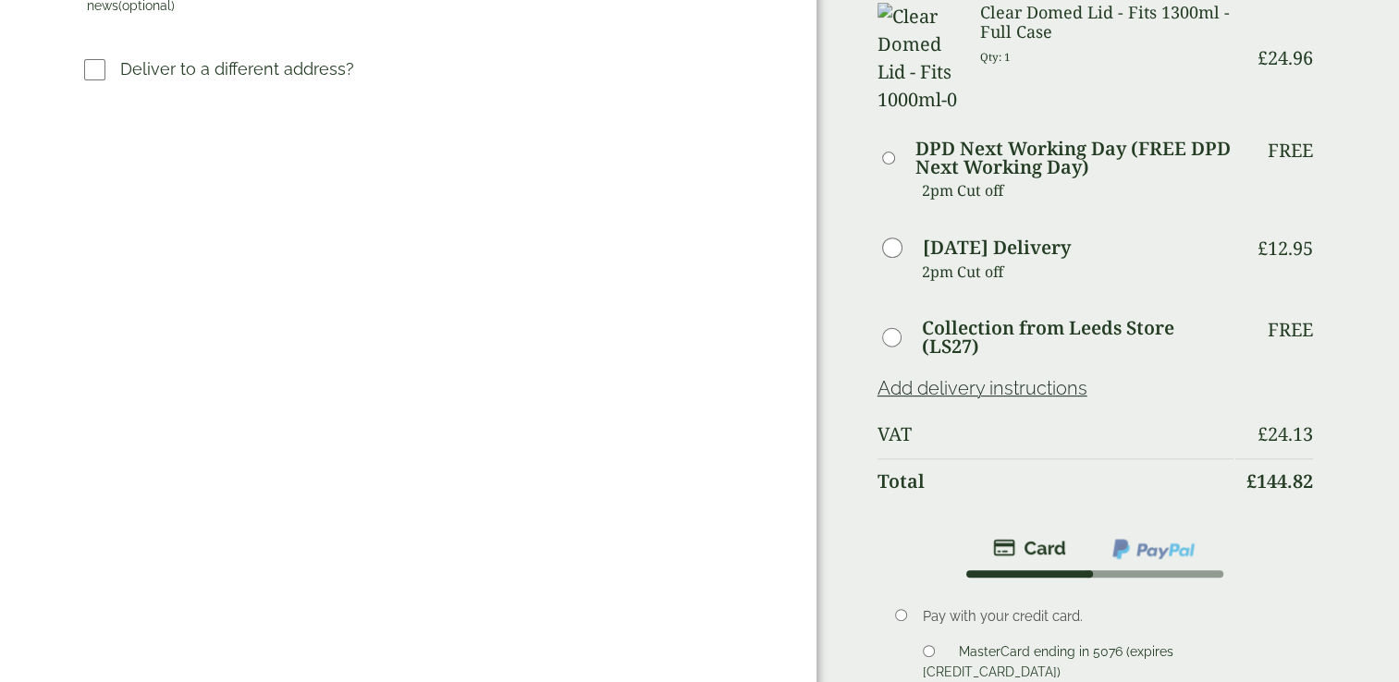
scroll to position [728, 0]
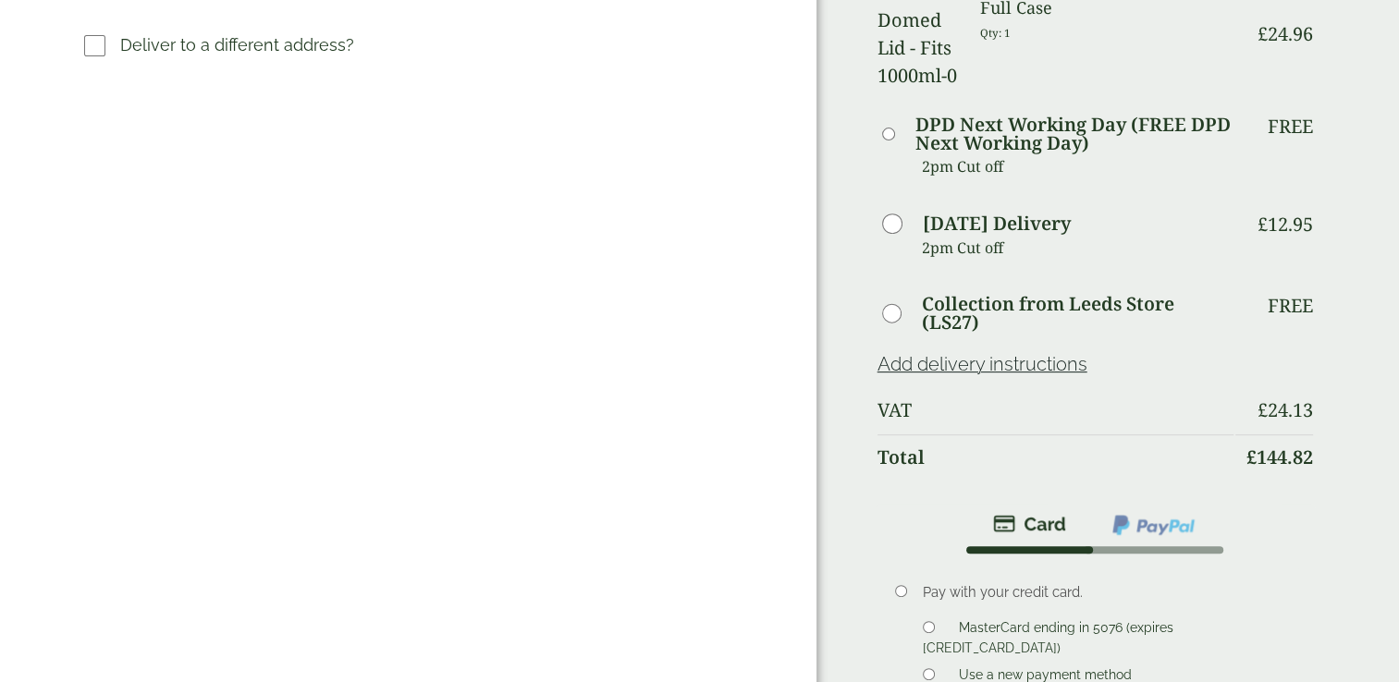
click at [1150, 504] on li at bounding box center [1153, 525] width 130 height 43
click at [1149, 513] on img at bounding box center [1153, 525] width 86 height 24
